Goal: Find specific page/section: Find specific page/section

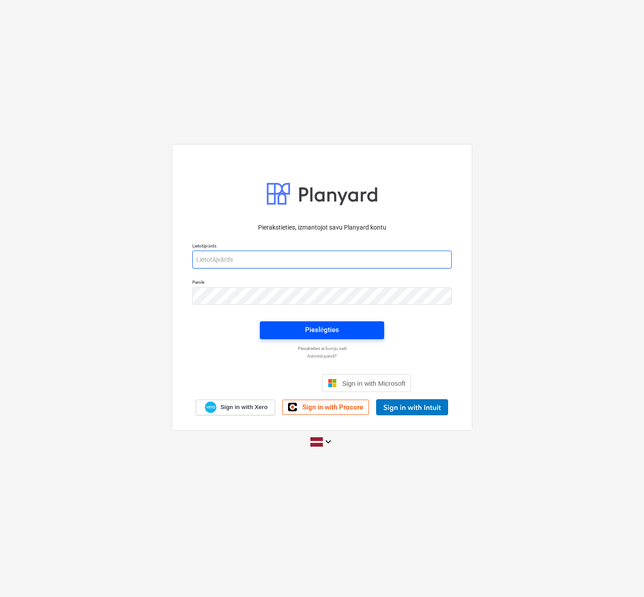
type input "[PERSON_NAME][EMAIL_ADDRESS][PERSON_NAME][DOMAIN_NAME]"
click at [324, 333] on div "Pieslēgties" at bounding box center [322, 330] width 34 height 12
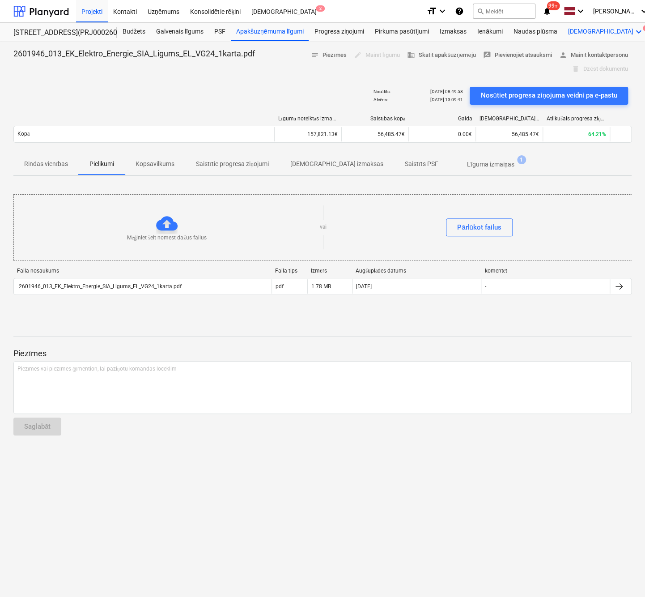
click at [580, 30] on div "Vairāk keyboard_arrow_down 7" at bounding box center [605, 32] width 87 height 18
click at [601, 54] on div "Faili 7" at bounding box center [622, 54] width 43 height 8
